Goal: Task Accomplishment & Management: Use online tool/utility

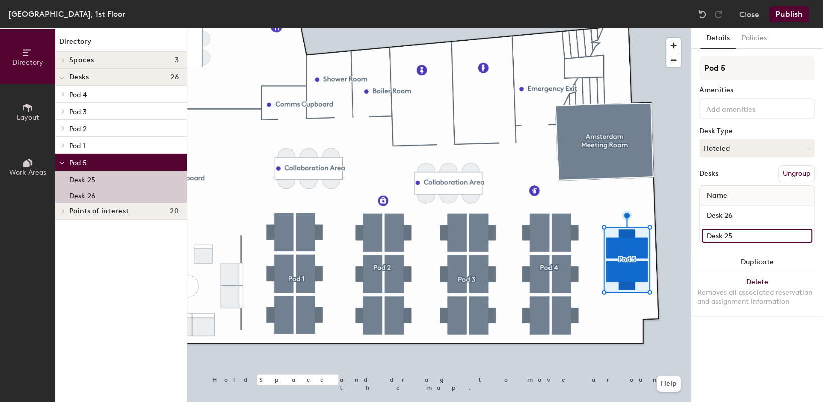
click at [712, 233] on input "Desk 25" at bounding box center [756, 236] width 111 height 14
click at [745, 153] on button "Hoteled" at bounding box center [757, 148] width 116 height 18
click at [757, 42] on button "Policies" at bounding box center [753, 38] width 37 height 21
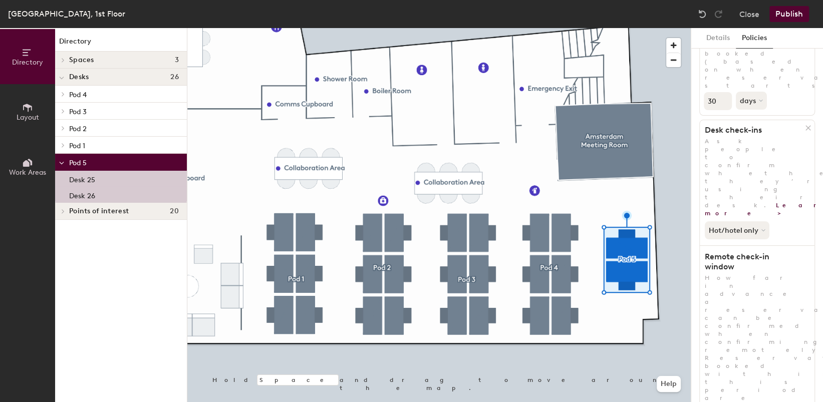
scroll to position [109, 0]
click at [603, 28] on div at bounding box center [438, 28] width 503 height 0
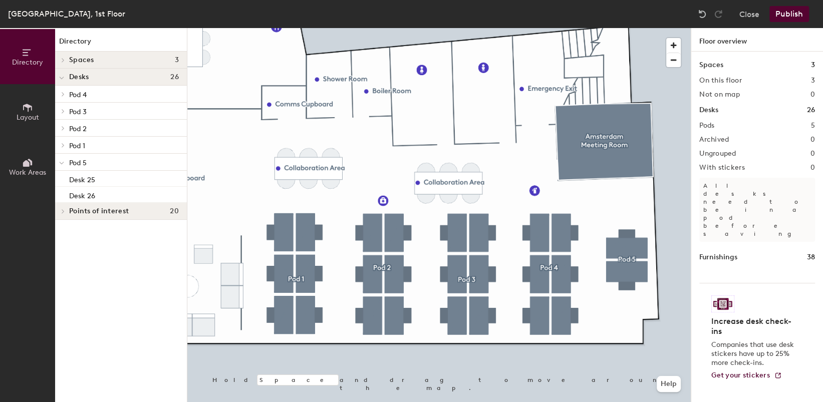
click at [738, 11] on div "Close Publish" at bounding box center [754, 14] width 121 height 16
click at [741, 10] on button "Close" at bounding box center [749, 14] width 20 height 16
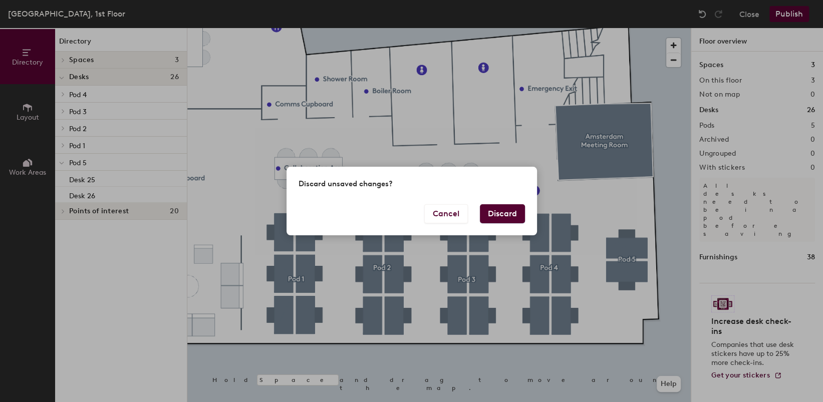
click at [514, 225] on div "Cancel Discard" at bounding box center [411, 219] width 250 height 31
click at [511, 214] on button "Discard" at bounding box center [502, 213] width 45 height 19
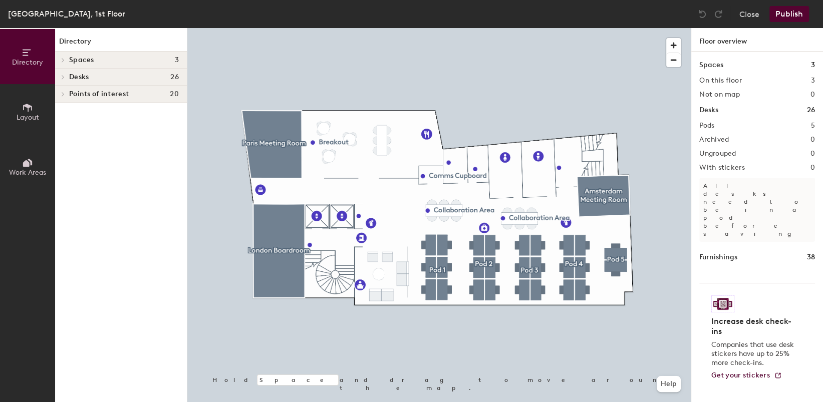
click at [29, 169] on span "Work Areas" at bounding box center [27, 172] width 37 height 9
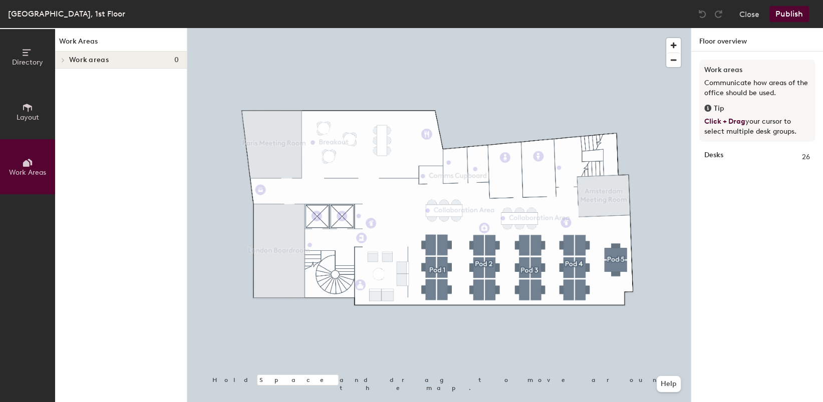
click at [64, 62] on icon at bounding box center [63, 60] width 4 height 5
click at [64, 62] on span at bounding box center [61, 61] width 5 height 9
click at [42, 112] on button "Layout" at bounding box center [27, 111] width 55 height 55
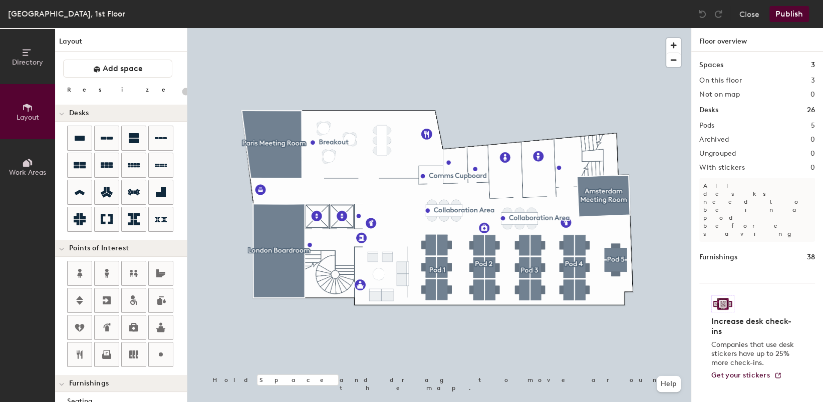
click at [583, 28] on div at bounding box center [438, 28] width 503 height 0
click at [731, 14] on div "Close Publish" at bounding box center [754, 14] width 121 height 16
click at [748, 13] on button "Close" at bounding box center [749, 14] width 20 height 16
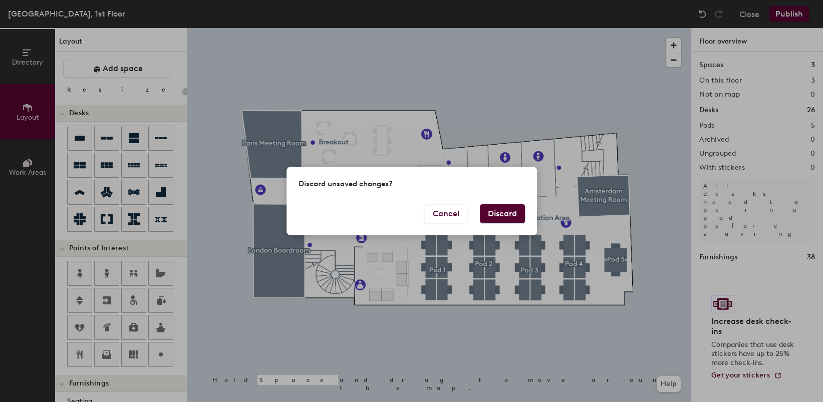
click at [503, 213] on button "Discard" at bounding box center [502, 213] width 45 height 19
type input "20"
